Goal: Transaction & Acquisition: Purchase product/service

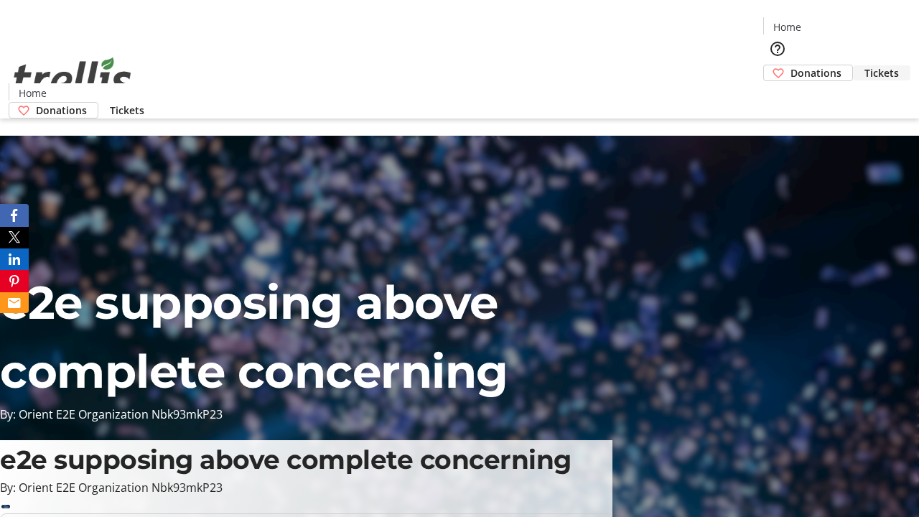
click at [865, 65] on span "Tickets" at bounding box center [882, 72] width 34 height 15
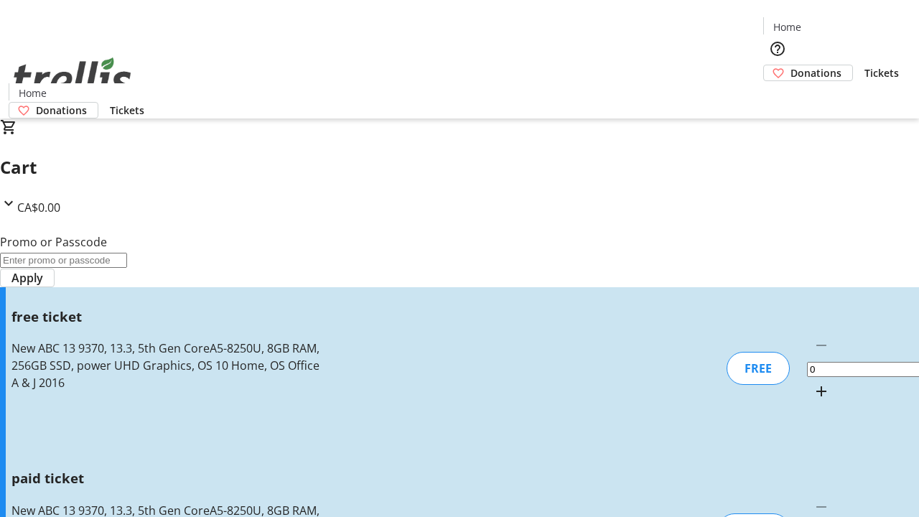
type input "1"
